Goal: Navigation & Orientation: Go to known website

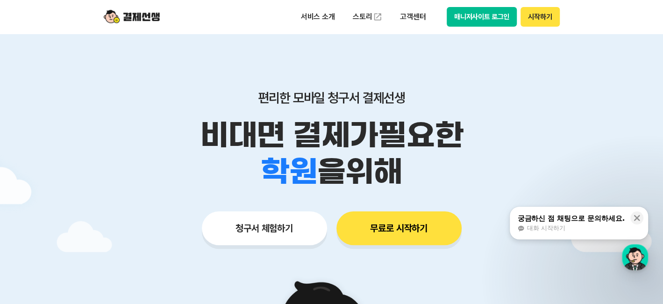
click at [493, 14] on button "매니저사이트 로그인" at bounding box center [482, 17] width 71 height 20
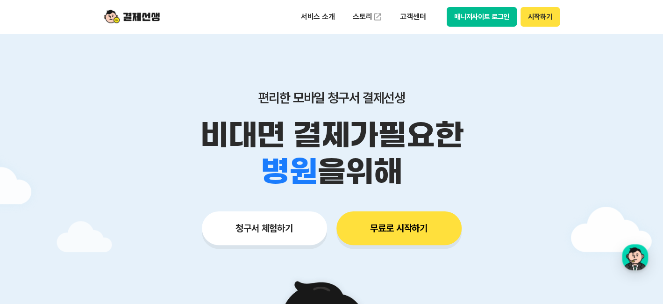
click at [483, 24] on button "매니저사이트 로그인" at bounding box center [482, 17] width 71 height 20
